Goal: Task Accomplishment & Management: Use online tool/utility

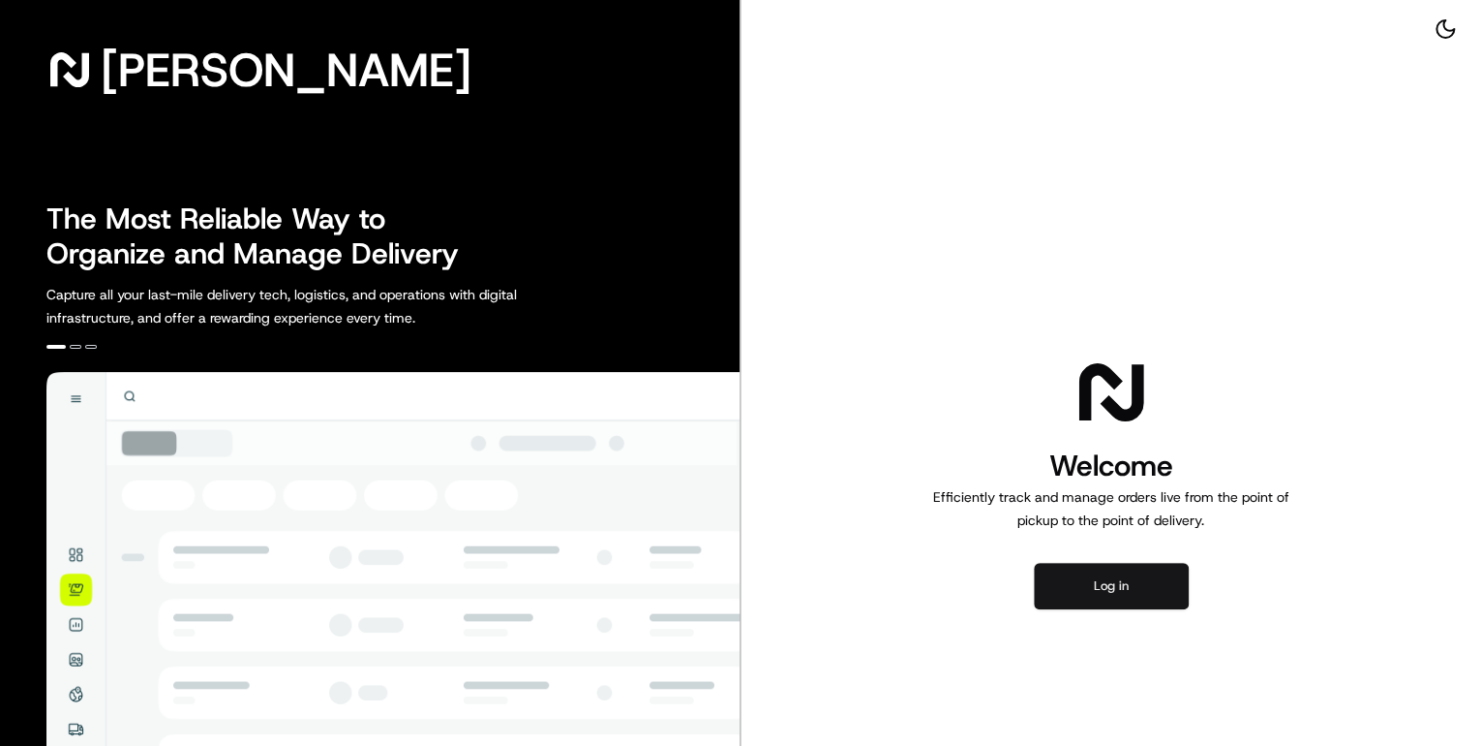
click at [1088, 580] on button "Log in" at bounding box center [1111, 586] width 155 height 46
